Goal: Find specific page/section: Find specific page/section

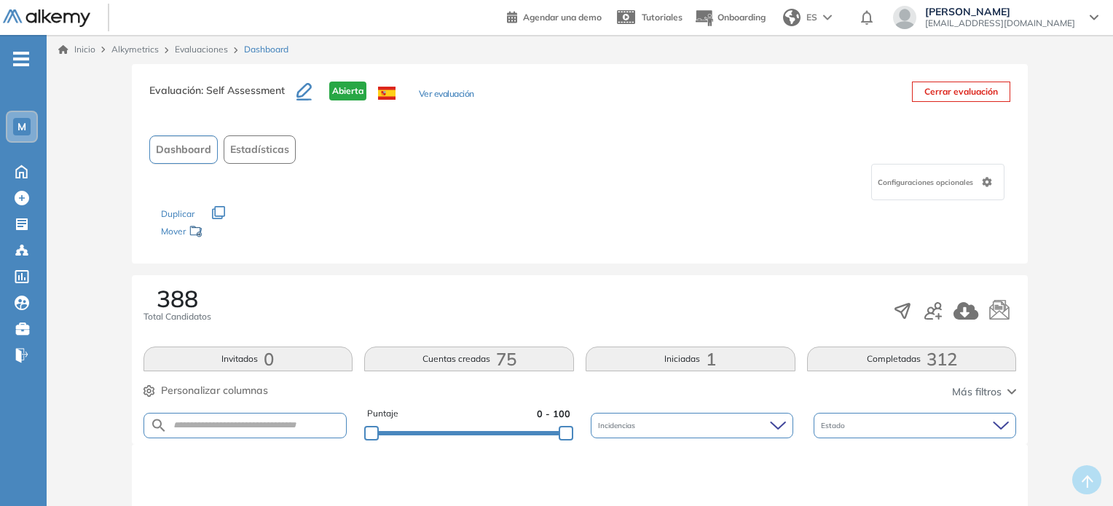
click at [190, 49] on link "Evaluaciones" at bounding box center [201, 49] width 53 height 11
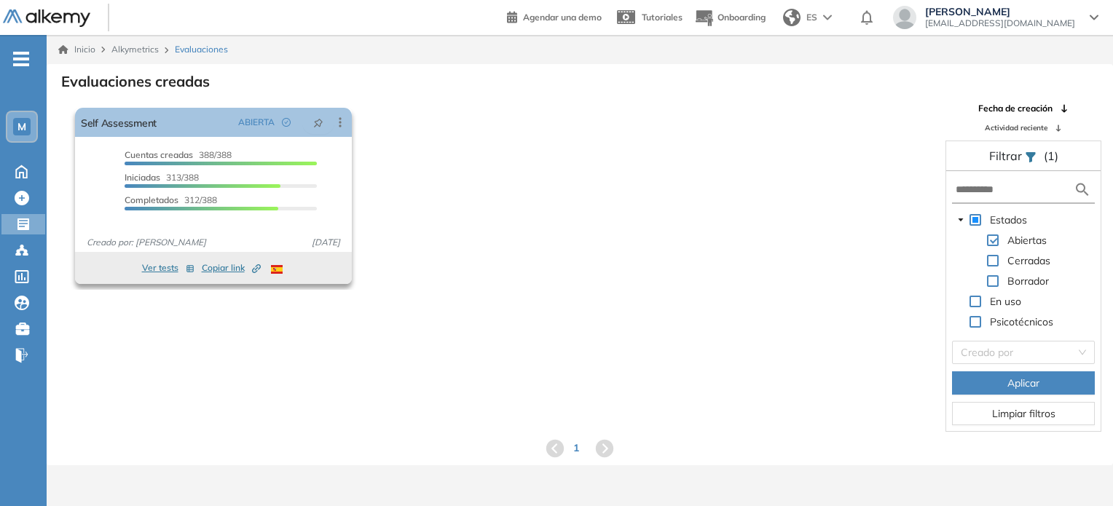
click at [233, 271] on span "Copiar link Created by potrace 1.16, written by [PERSON_NAME] [DATE]-[DATE]" at bounding box center [231, 267] width 59 height 13
click at [228, 270] on span "Copiar link Created by potrace 1.16, written by [PERSON_NAME] [DATE]-[DATE]" at bounding box center [231, 267] width 59 height 13
click at [341, 119] on icon at bounding box center [340, 122] width 15 height 15
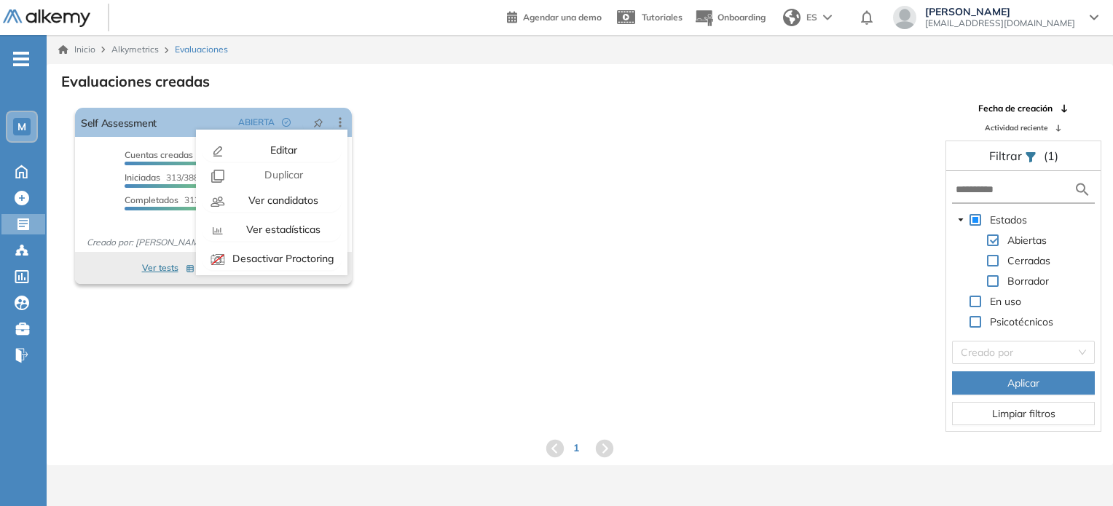
click at [556, 261] on div "El proctoring será activado ¡Importante!: Los usuarios que ya realizaron la eva…" at bounding box center [501, 196] width 865 height 188
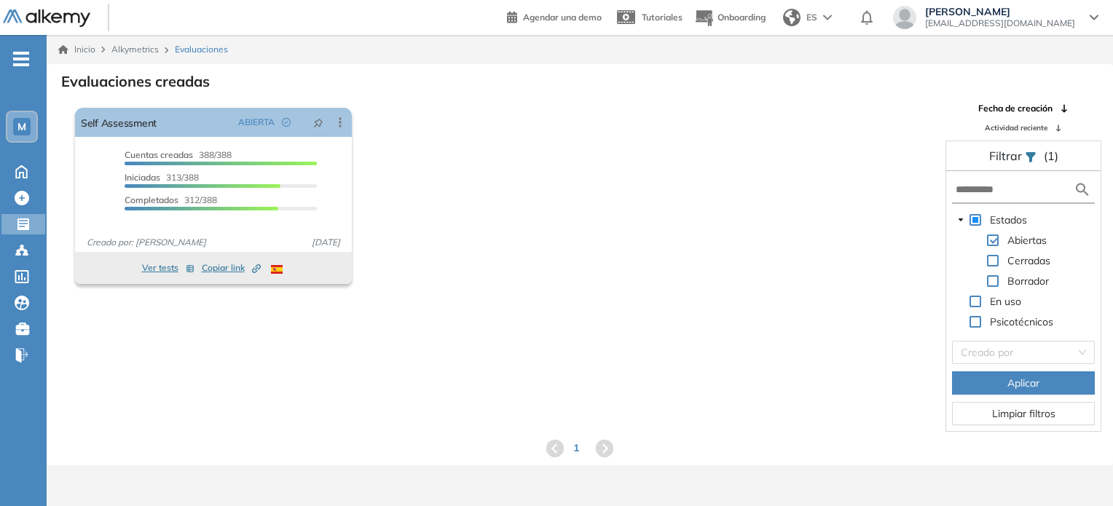
click at [131, 52] on span "Alkymetrics" at bounding box center [134, 49] width 47 height 11
click at [131, 50] on span "Alkymetrics" at bounding box center [134, 49] width 47 height 11
